Goal: Transaction & Acquisition: Book appointment/travel/reservation

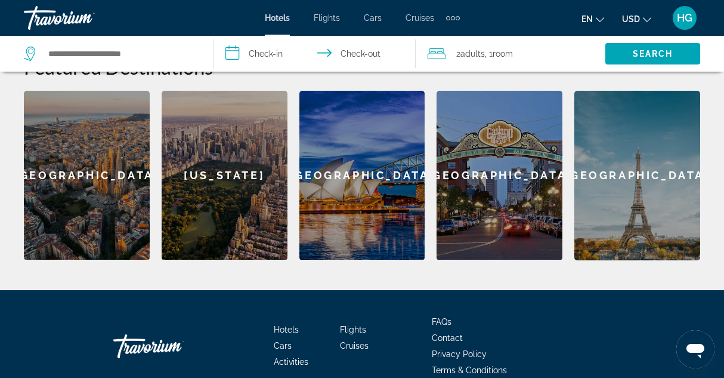
scroll to position [375, 0]
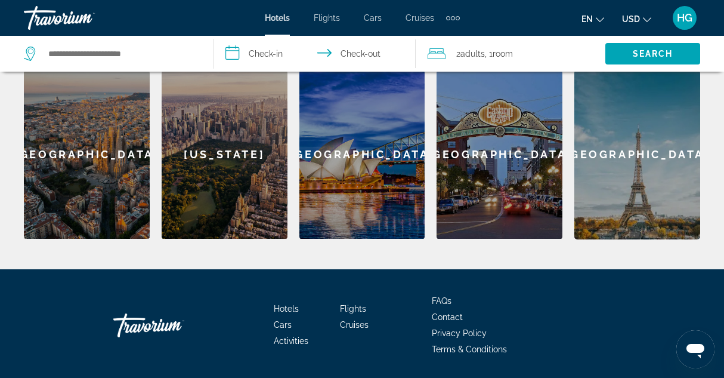
click at [638, 158] on div "[GEOGRAPHIC_DATA]" at bounding box center [638, 154] width 126 height 169
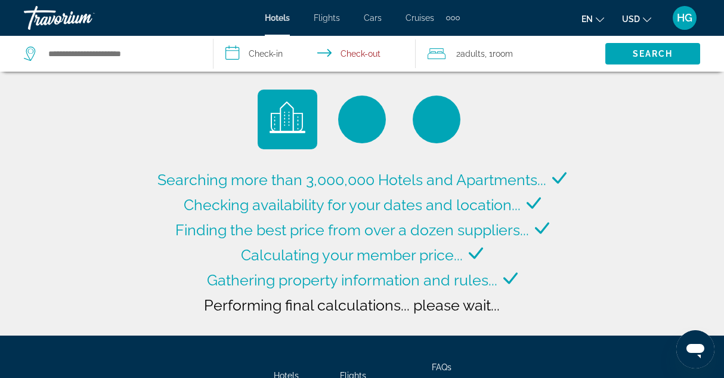
type input "**********"
